Goal: Information Seeking & Learning: Learn about a topic

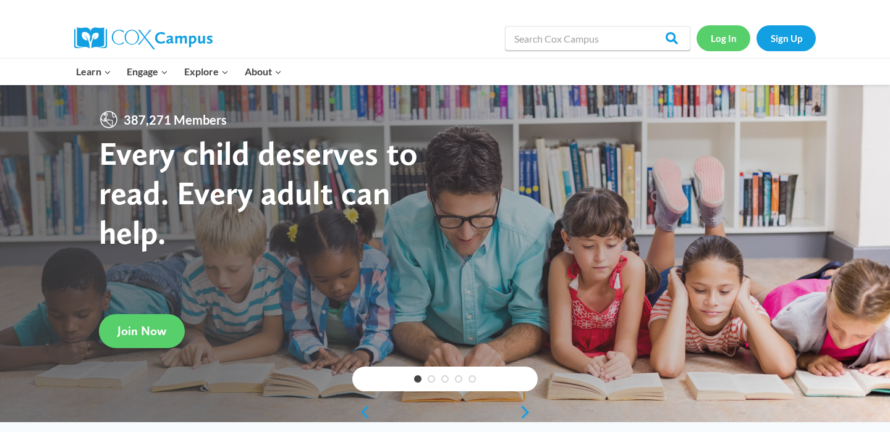
click at [715, 46] on link "Log In" at bounding box center [723, 37] width 54 height 25
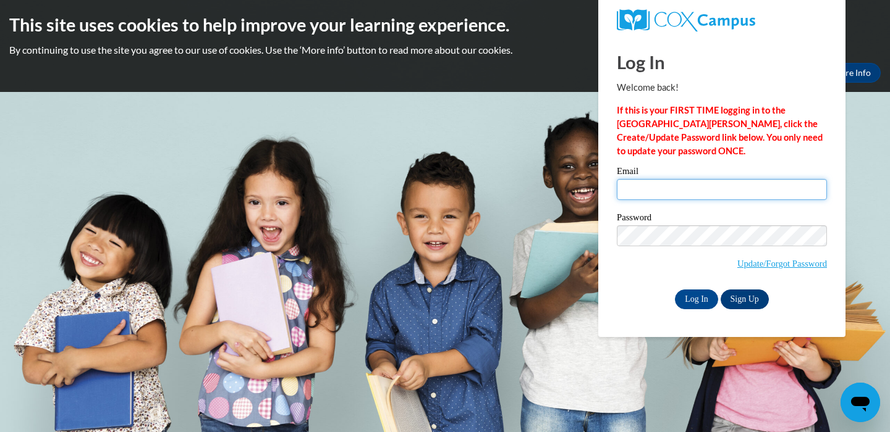
type input "fagoac01@buffalostate.edu"
click at [741, 300] on link "Sign Up" at bounding box center [744, 300] width 48 height 20
click at [694, 301] on input "Log In" at bounding box center [696, 300] width 43 height 20
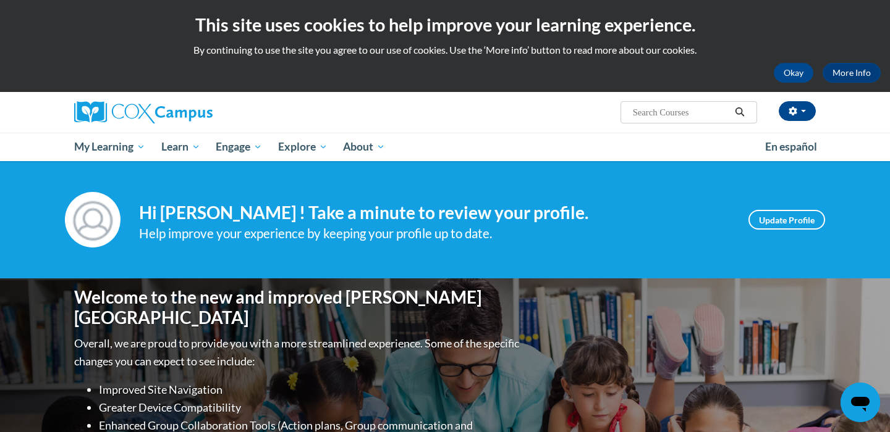
click at [683, 112] on input "Search..." at bounding box center [680, 112] width 99 height 15
type input "systematic and explicit"
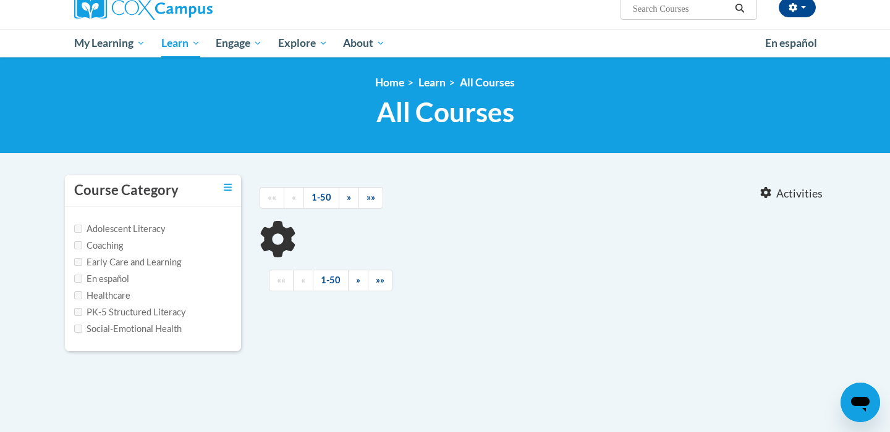
scroll to position [162, 0]
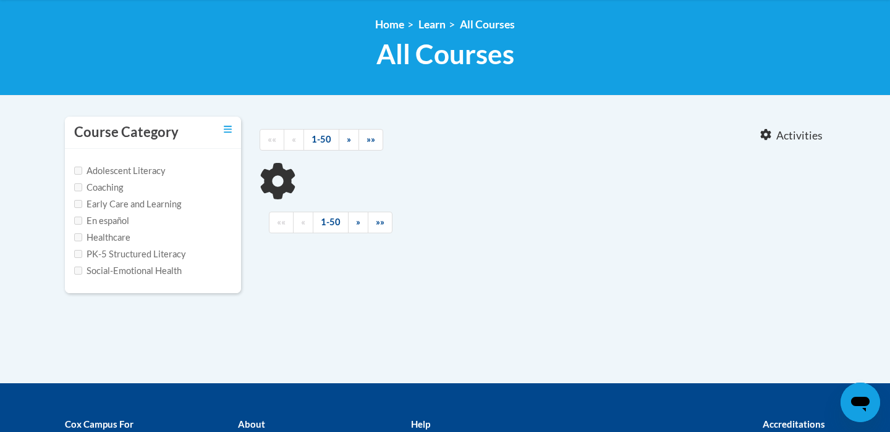
type input "systematic and explicit"
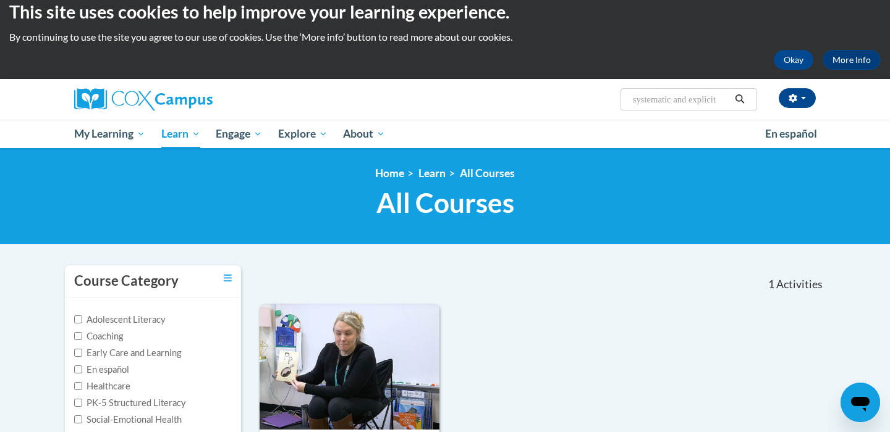
scroll to position [0, 0]
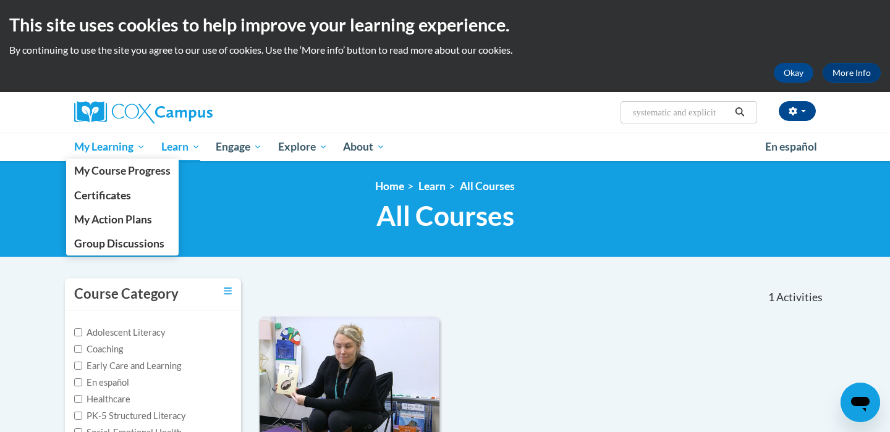
click at [119, 146] on span "My Learning" at bounding box center [109, 147] width 71 height 15
click at [121, 167] on span "My Course Progress" at bounding box center [122, 170] width 96 height 13
